Goal: Information Seeking & Learning: Learn about a topic

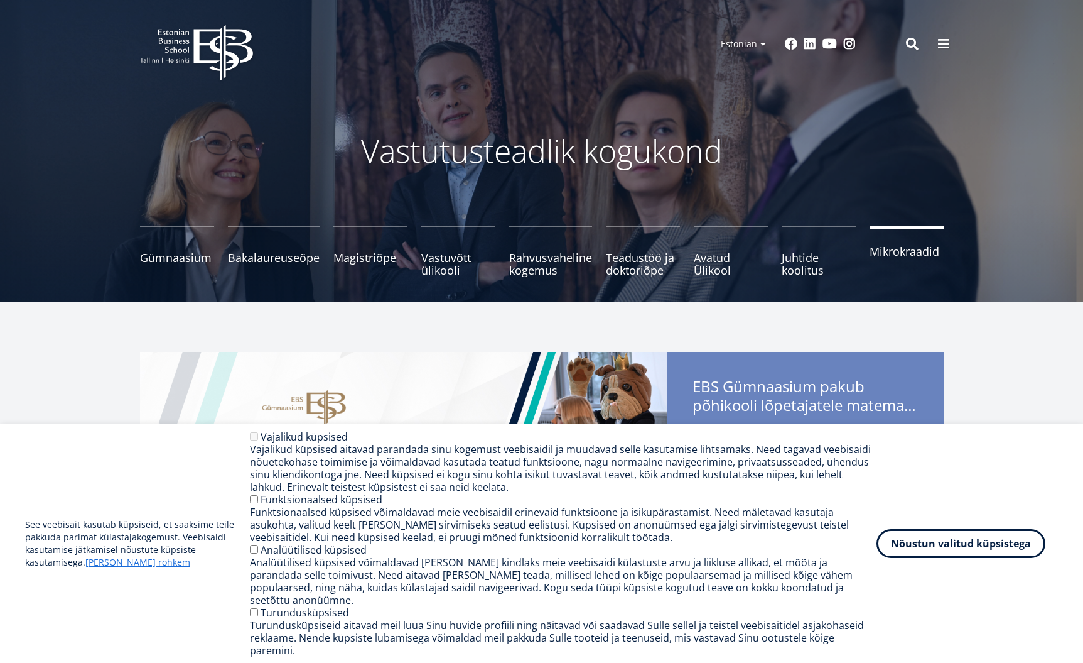
click at [909, 263] on link "Mikrokraadid" at bounding box center [907, 251] width 74 height 50
click at [244, 261] on small "Tutvu ja registreeru" at bounding box center [274, 270] width 92 height 19
click at [284, 255] on span "Bakalaureuseõpe Tutvu ja registreeru" at bounding box center [274, 251] width 92 height 13
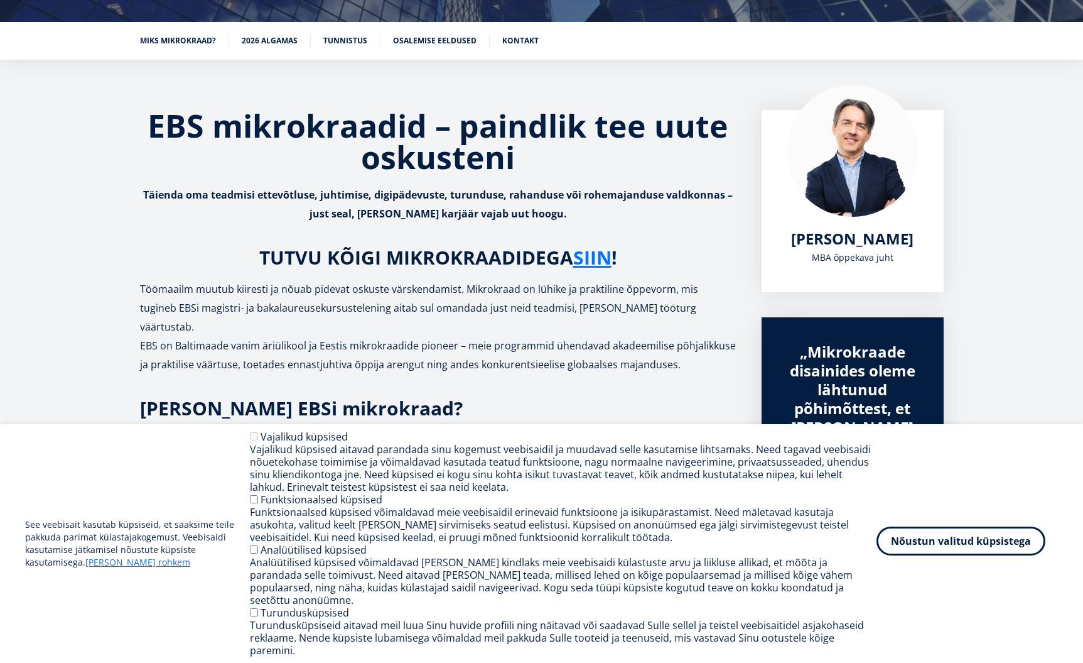
scroll to position [182, 0]
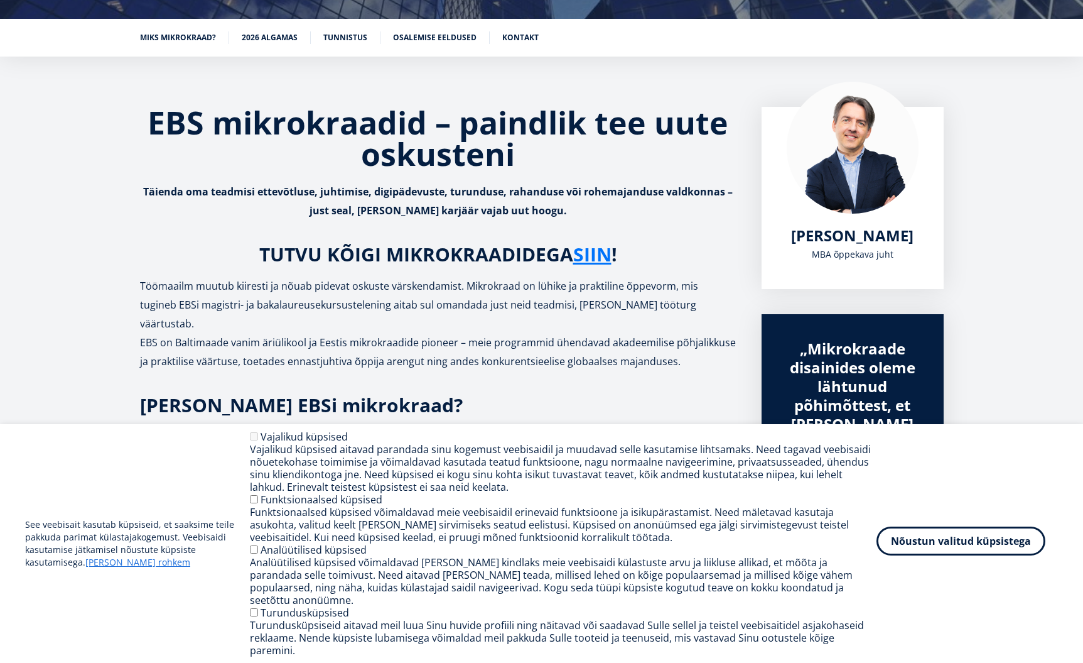
click at [1005, 555] on button "Nõustun valitud küpsistega" at bounding box center [961, 540] width 169 height 29
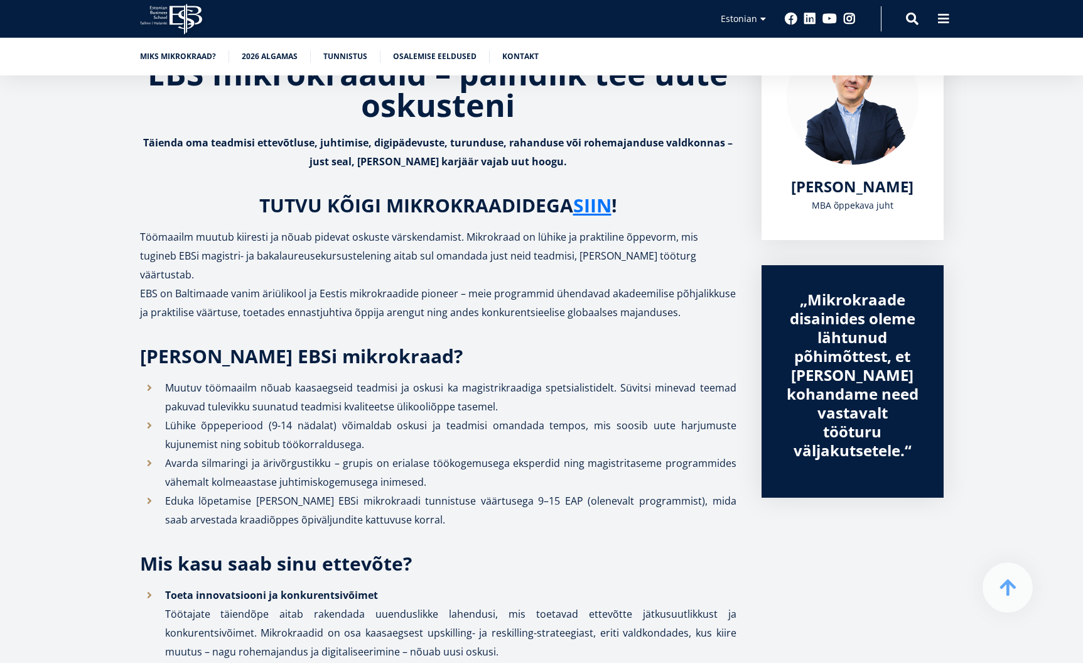
scroll to position [233, 0]
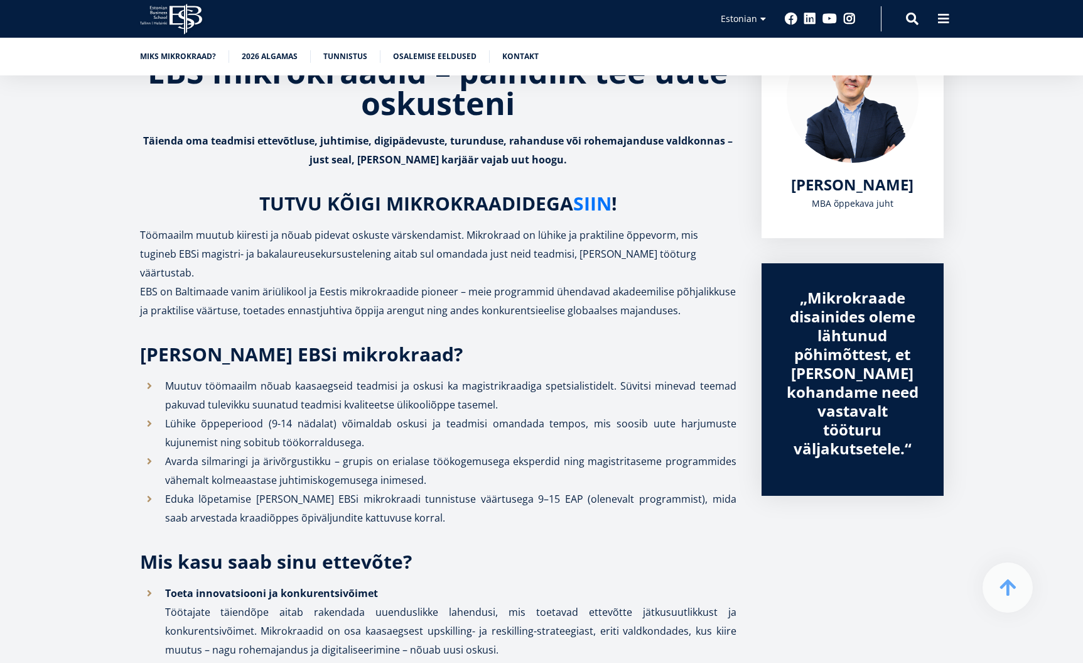
click at [589, 195] on link "SIIN" at bounding box center [592, 203] width 38 height 19
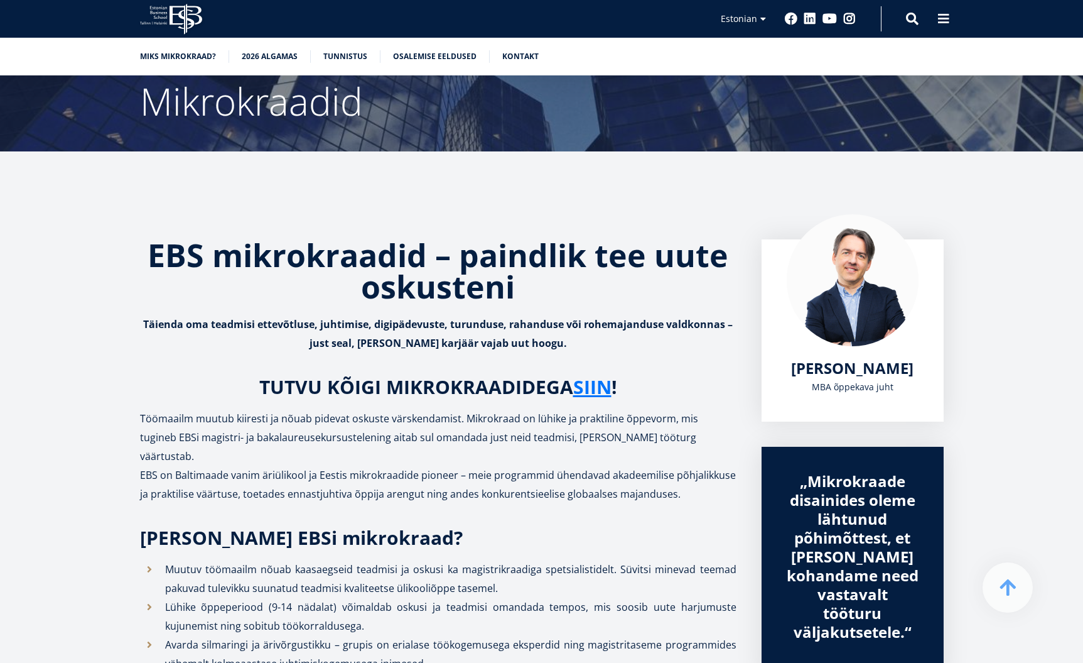
scroll to position [0, 0]
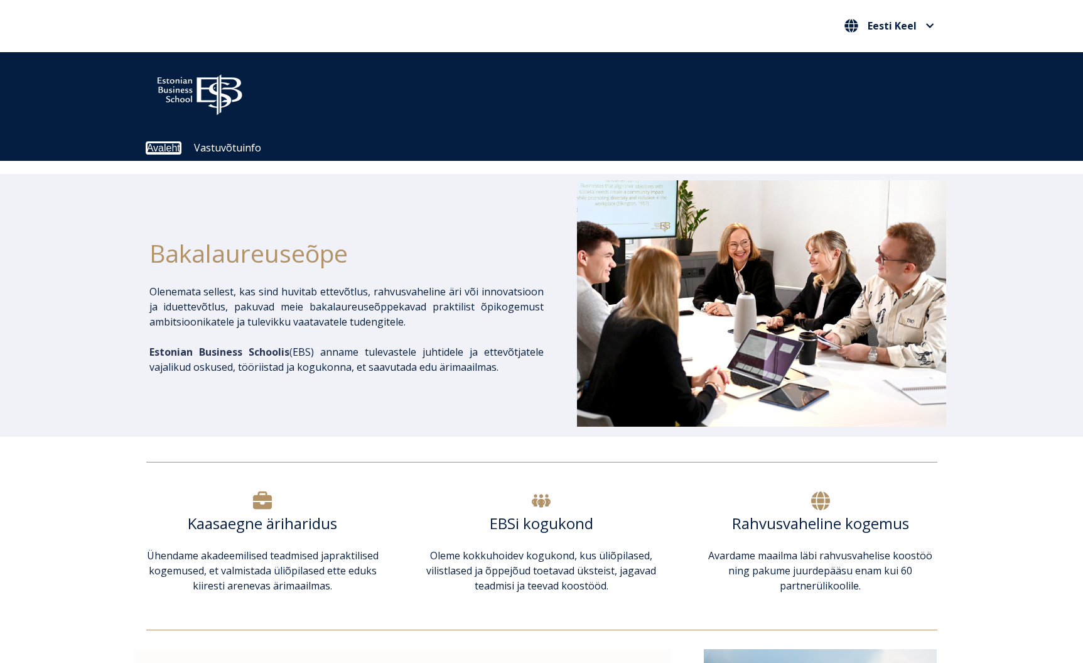
click at [169, 149] on link "Avaleht" at bounding box center [163, 148] width 33 height 11
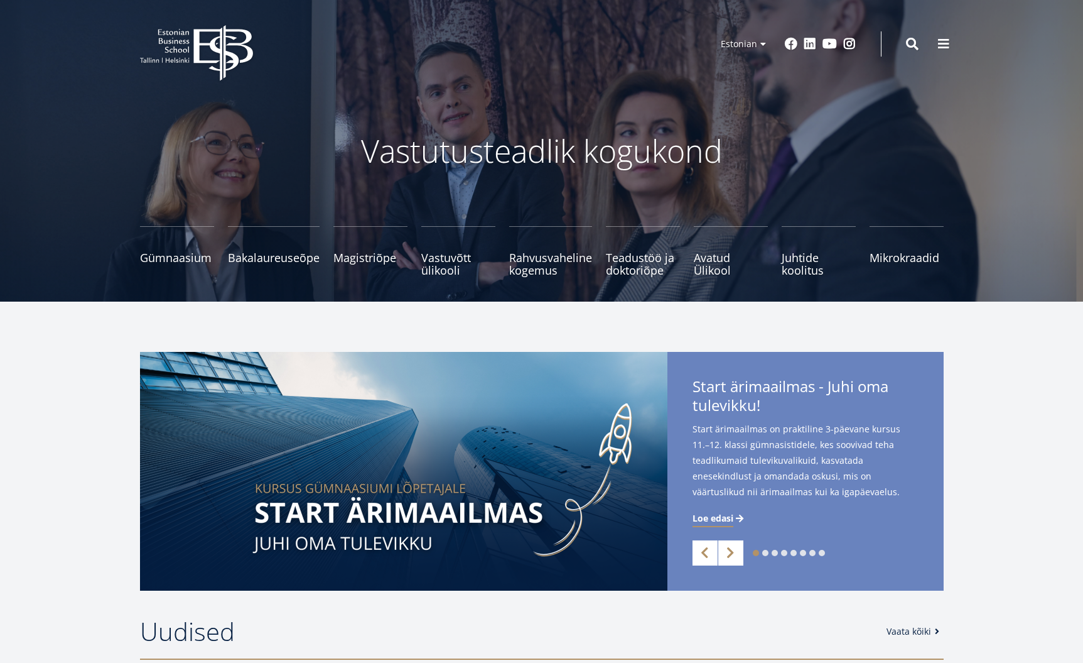
click at [435, 281] on ul "Gümnaasium Tutvu ja registreeru Bakalaureuseõpe Tutvu ja registreeru Magistriõp…" at bounding box center [535, 257] width 818 height 63
click at [442, 261] on span "Vastuvõtt ülikooli Loe lähemalt" at bounding box center [458, 257] width 74 height 25
click at [793, 259] on span "Juhtide koolitus Tutvu ja registreeru" at bounding box center [819, 257] width 74 height 25
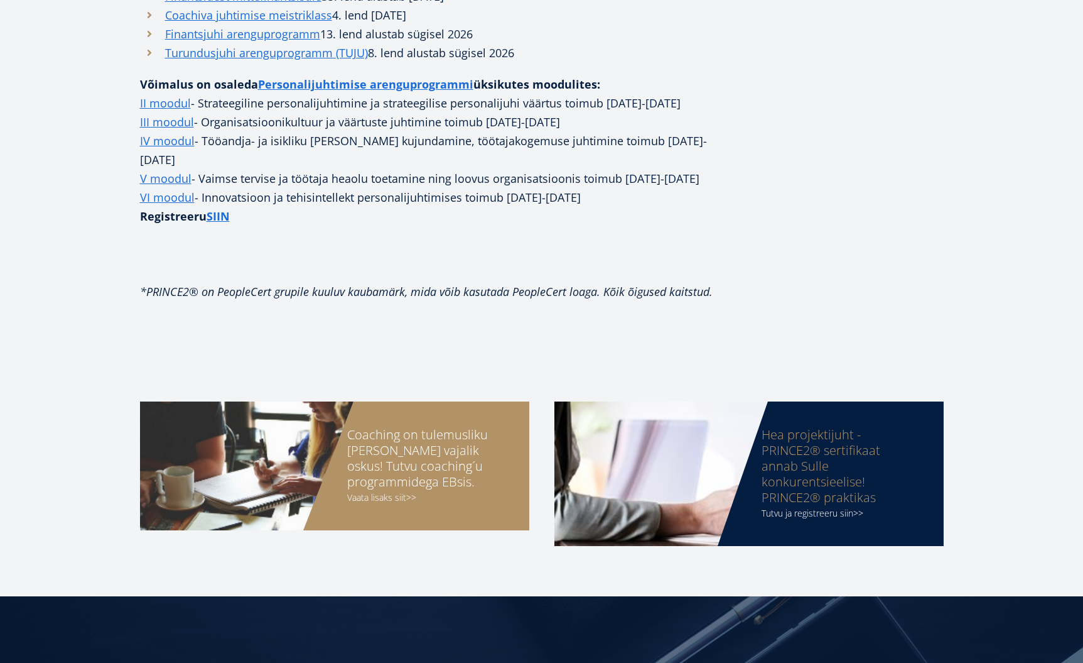
scroll to position [969, 0]
